Goal: Obtain resource: Download file/media

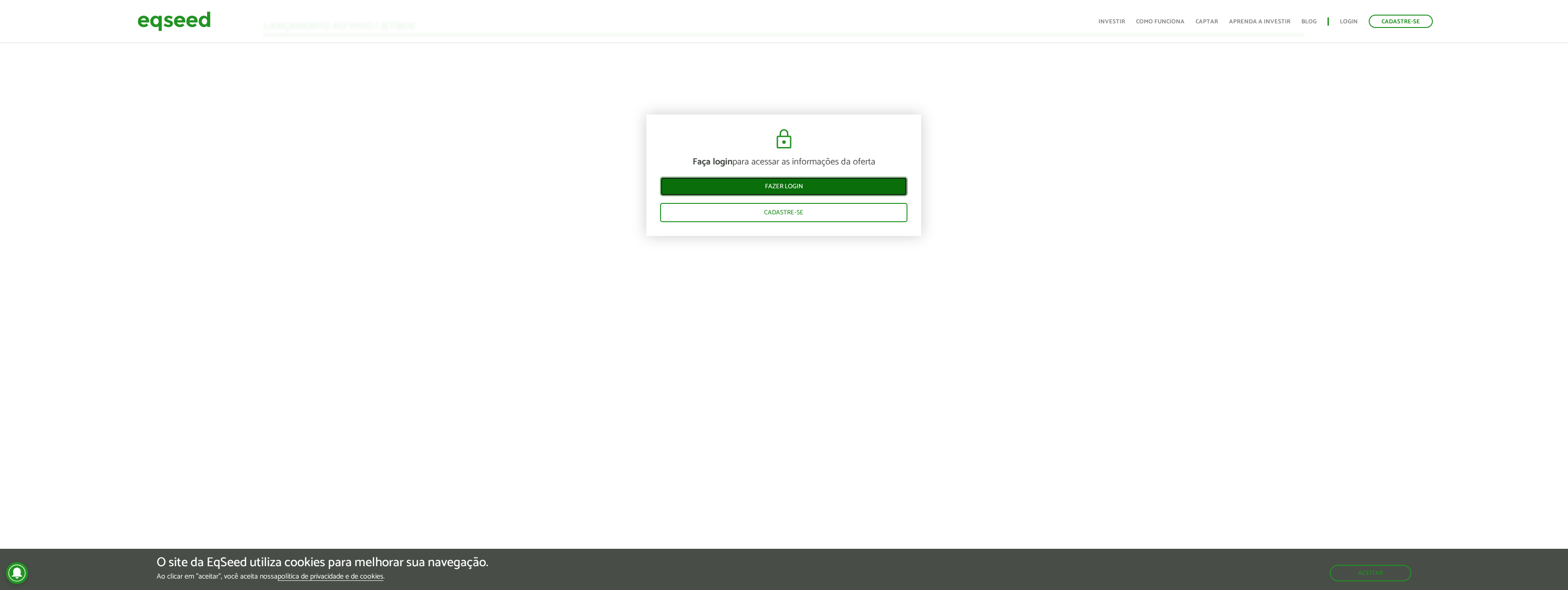
click at [800, 190] on link "Fazer login" at bounding box center [784, 186] width 247 height 19
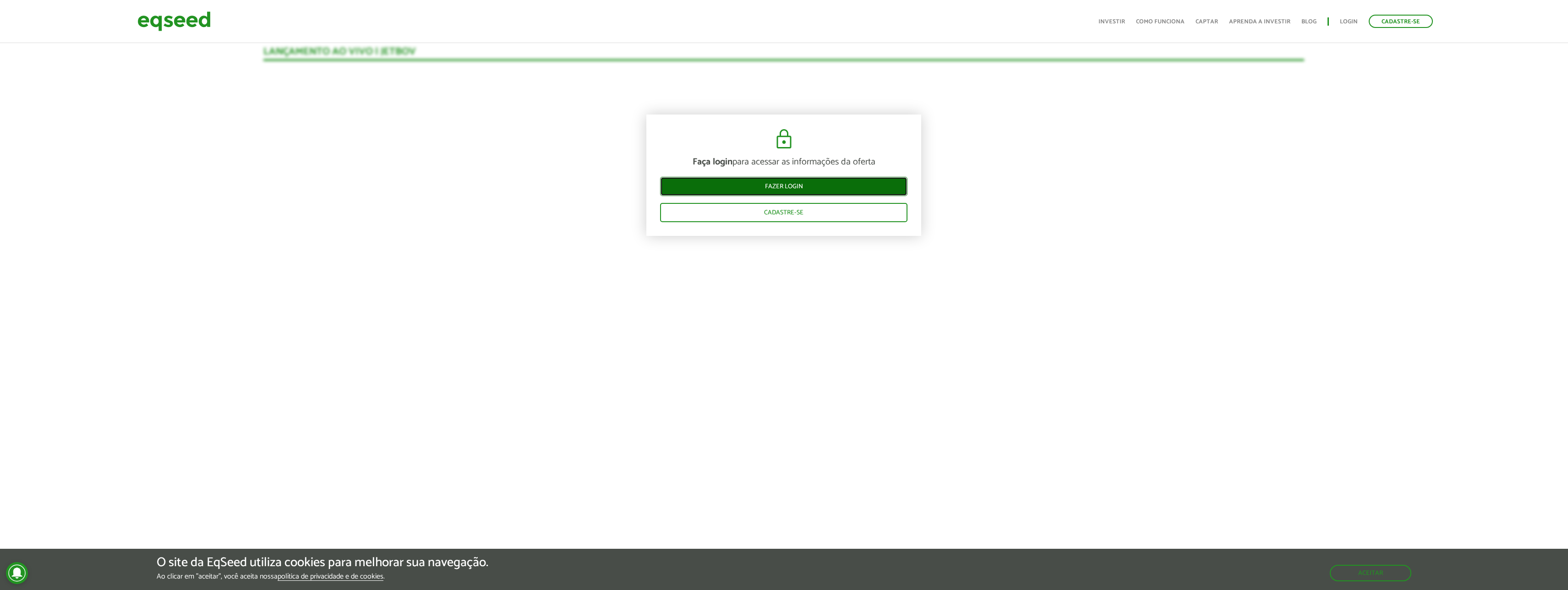
scroll to position [1033, 0]
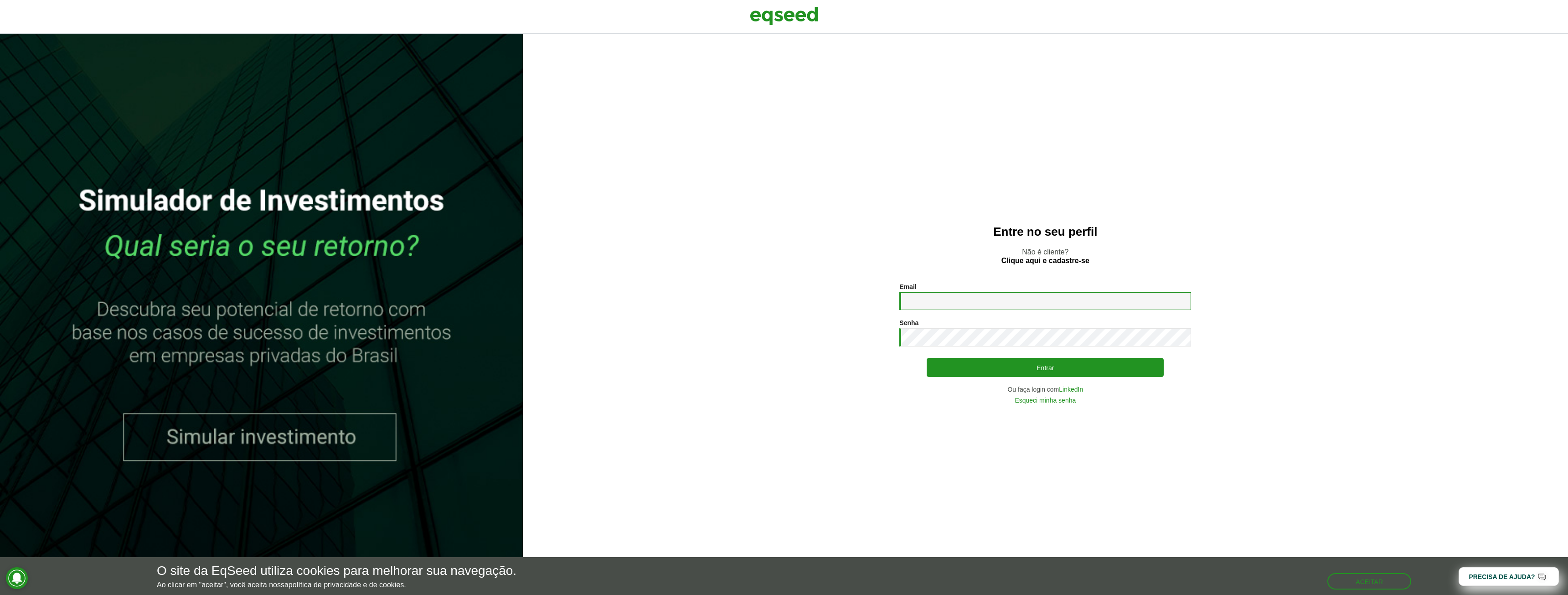
click at [948, 300] on input "Email *" at bounding box center [1045, 301] width 292 height 18
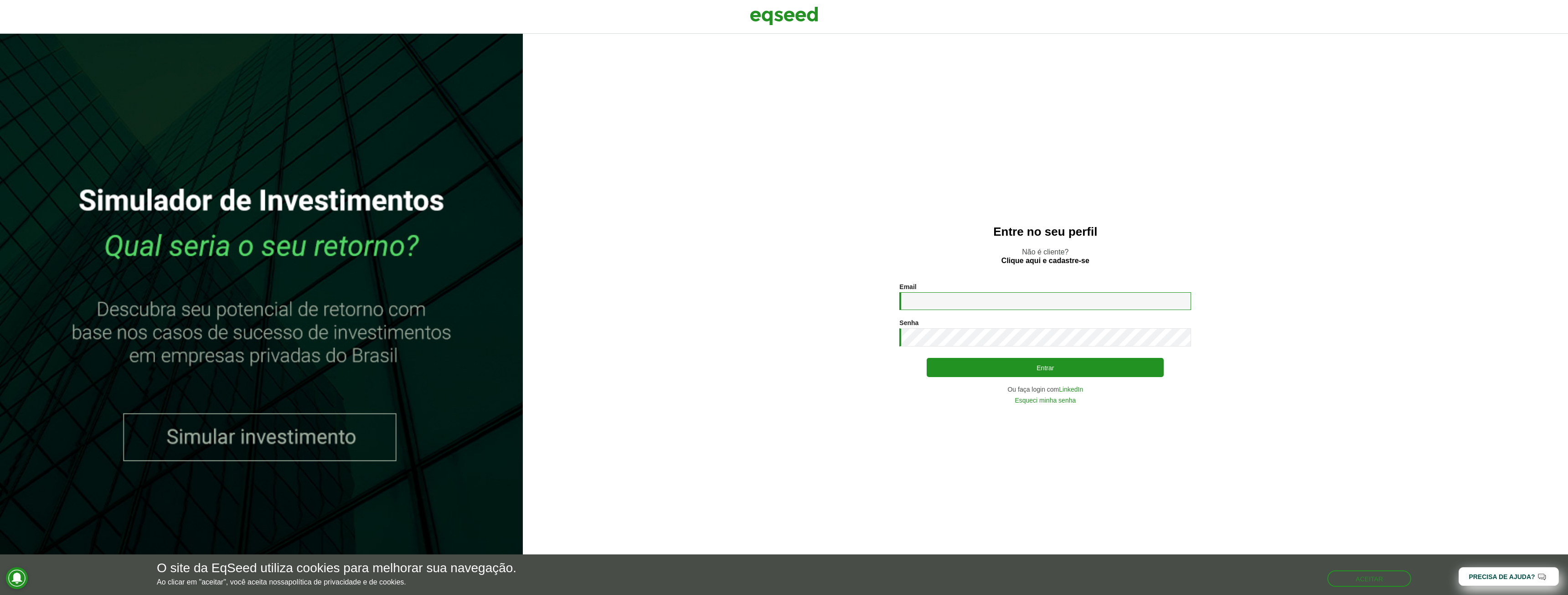
type input "**********"
click at [926, 358] on button "Entrar" at bounding box center [1045, 367] width 237 height 19
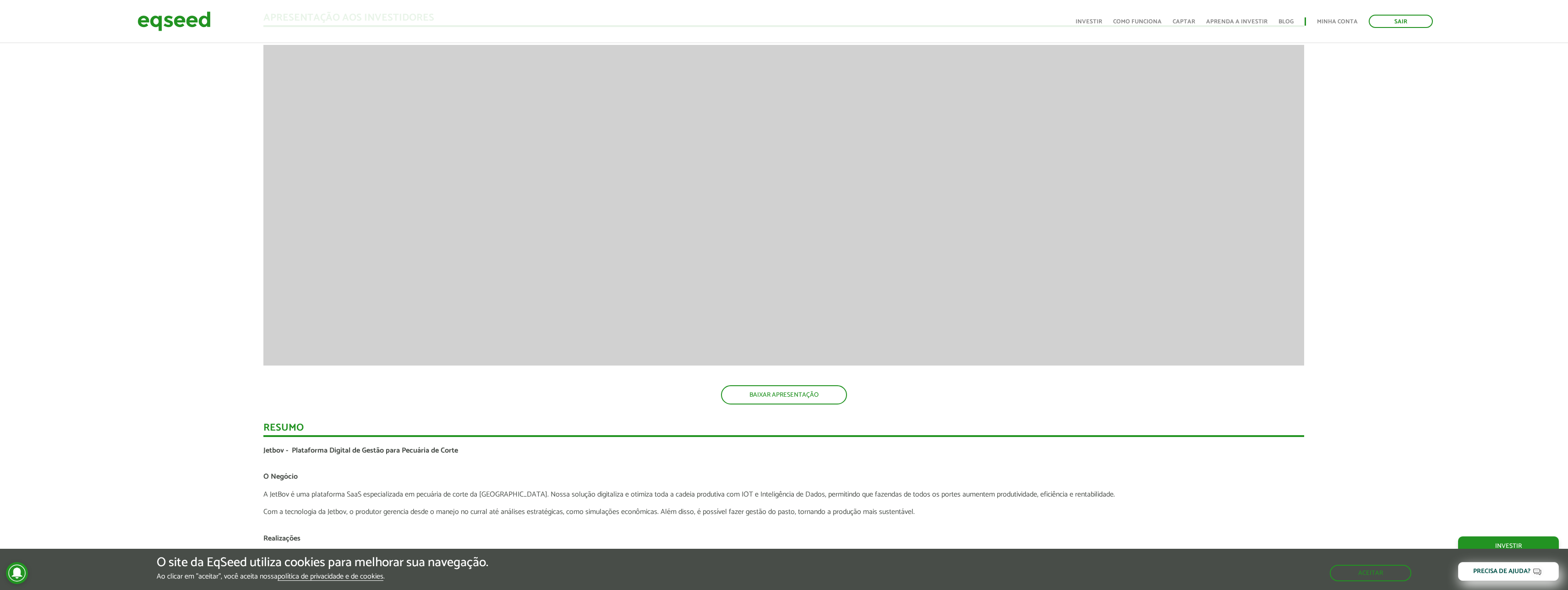
scroll to position [1577, 0]
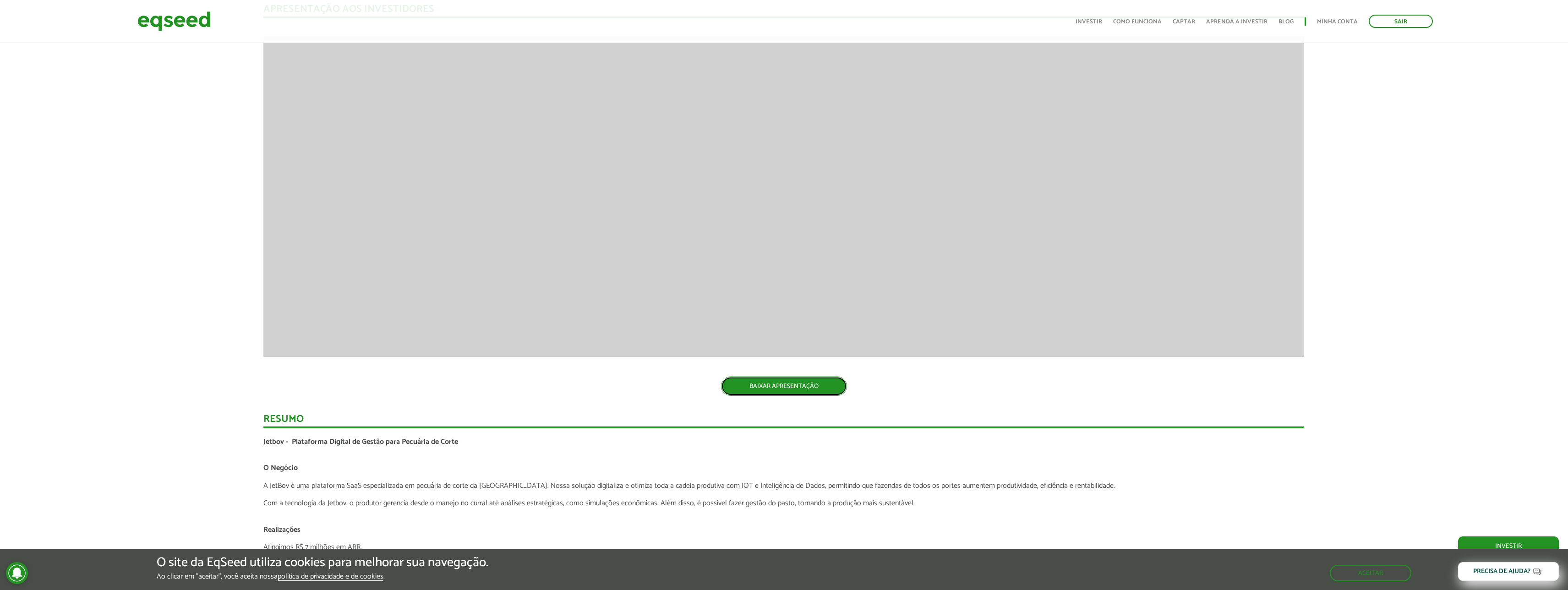
click at [799, 385] on link "BAIXAR APRESENTAÇÃO" at bounding box center [784, 386] width 126 height 19
